Goal: Task Accomplishment & Management: Complete application form

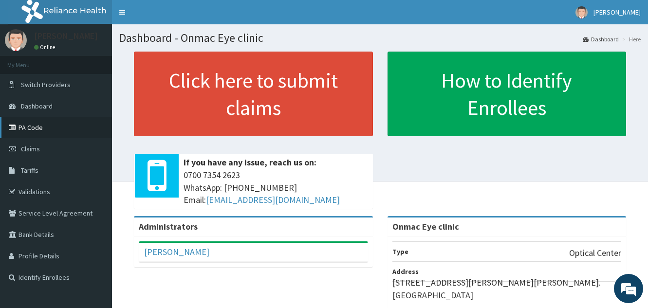
click at [44, 126] on link "PA Code" at bounding box center [56, 127] width 112 height 21
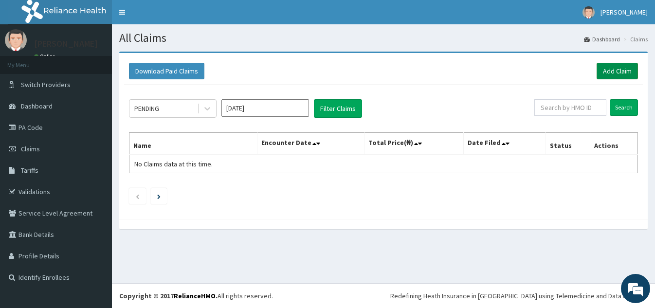
click at [610, 74] on link "Add Claim" at bounding box center [617, 71] width 41 height 17
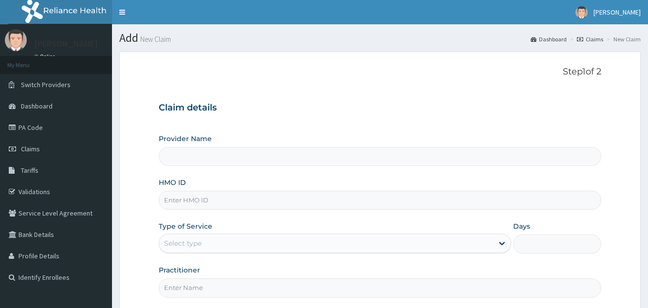
type input "Onmac Eye clinic"
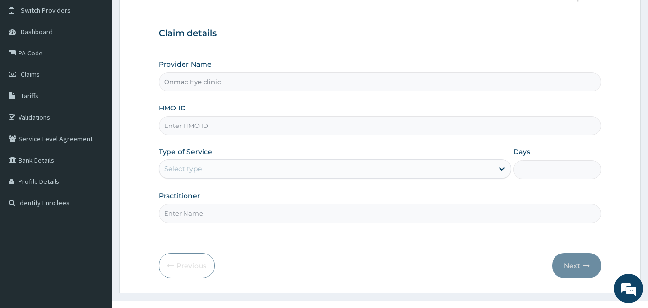
scroll to position [78, 0]
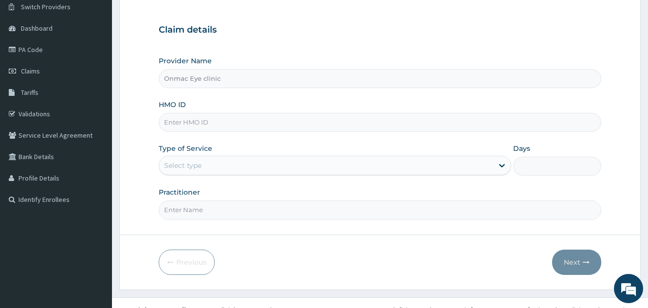
click at [233, 124] on input "HMO ID" at bounding box center [380, 122] width 442 height 19
type input "GBI/10310/A"
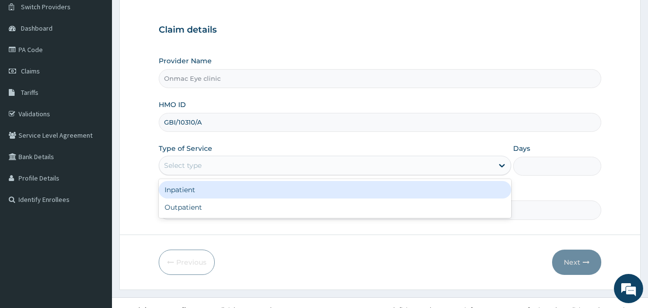
click at [209, 165] on div "Select type" at bounding box center [326, 166] width 334 height 16
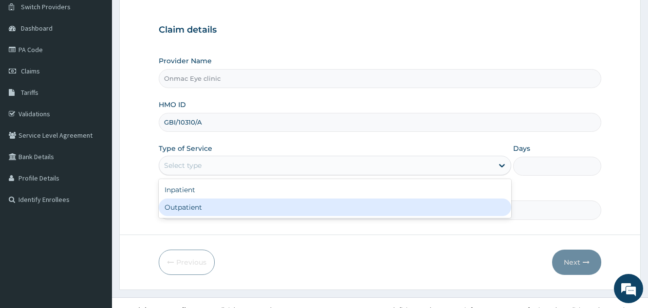
click at [195, 205] on div "Outpatient" at bounding box center [335, 208] width 352 height 18
type input "1"
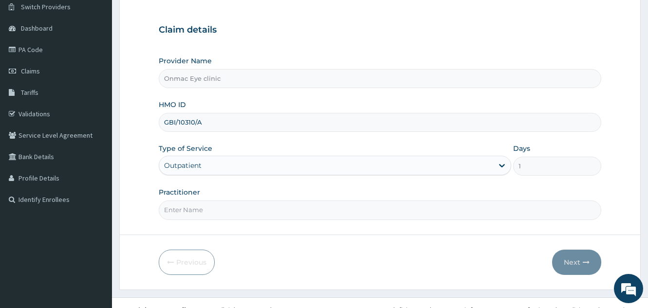
click at [198, 209] on input "Practitioner" at bounding box center [380, 210] width 442 height 19
type input "Dr Kingsley O. Anozie"
click at [573, 261] on button "Next" at bounding box center [576, 262] width 49 height 25
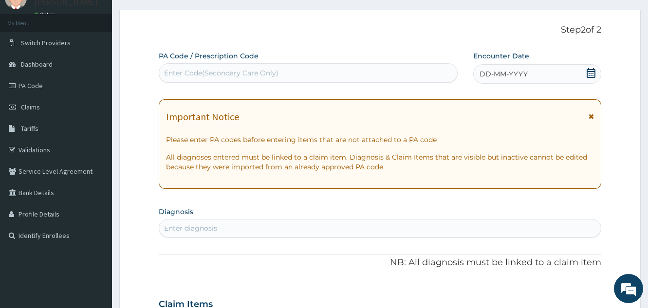
scroll to position [39, 0]
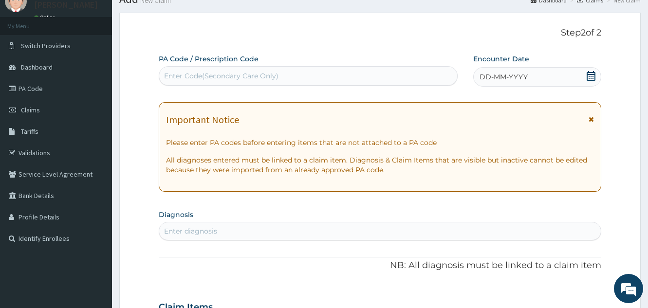
click at [276, 76] on div "Enter Code(Secondary Care Only)" at bounding box center [221, 76] width 114 height 10
paste input "PA/C0E6F1"
type input "PA/C0E6F1"
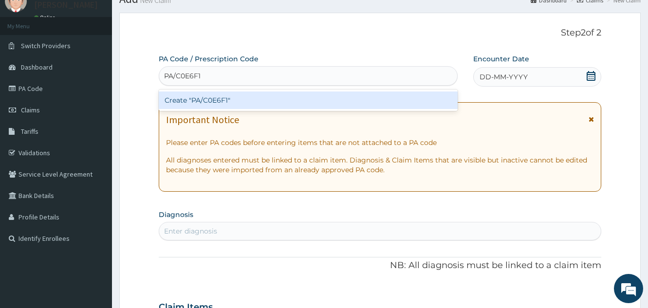
click at [252, 94] on div "Create "PA/C0E6F1"" at bounding box center [308, 101] width 299 height 18
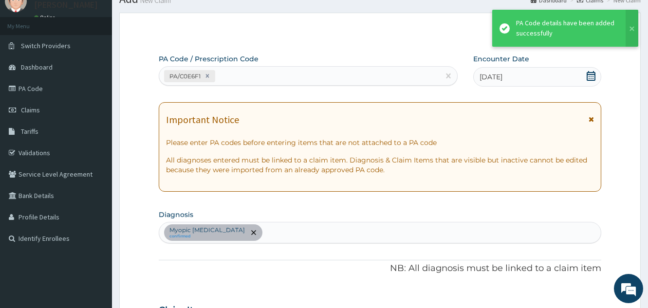
scroll to position [564, 0]
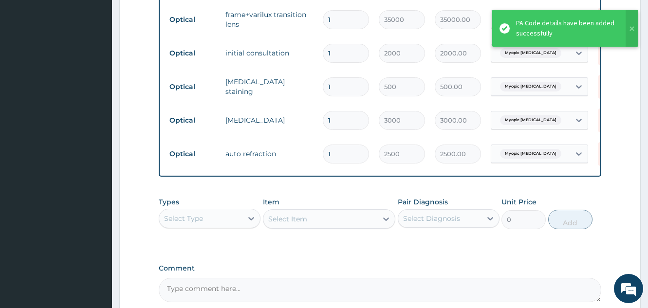
type input "0"
type input "0.00"
type input "1"
type input "2500.00"
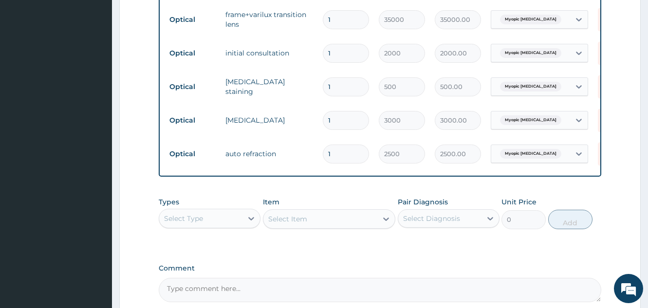
scroll to position [668, 0]
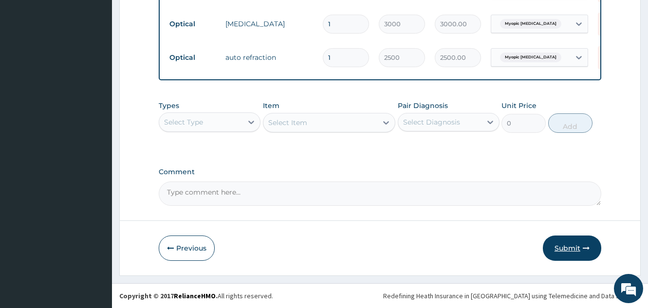
click at [571, 244] on button "Submit" at bounding box center [572, 248] width 58 height 25
